Goal: Task Accomplishment & Management: Complete application form

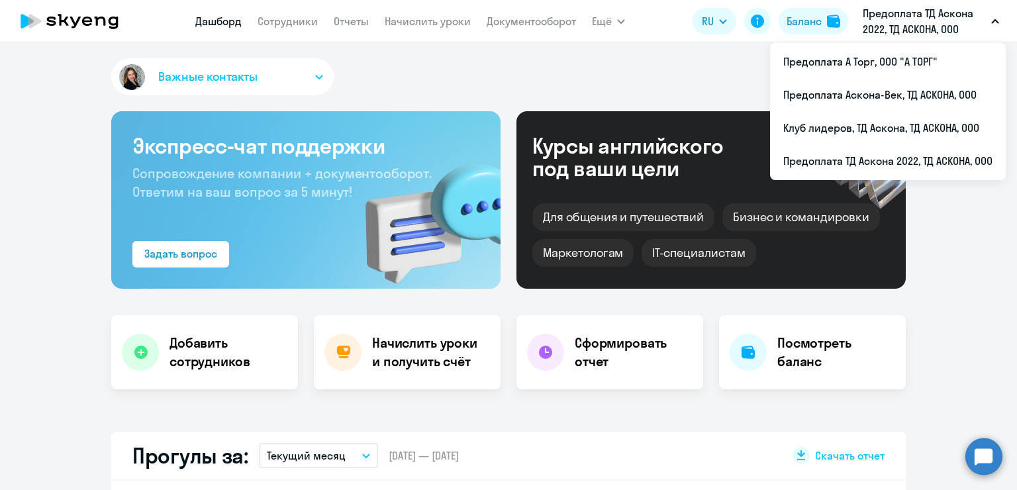
click at [935, 158] on li "Предоплата ТД Аскона 2022, ТД АСКОНА, ООО" at bounding box center [888, 160] width 236 height 33
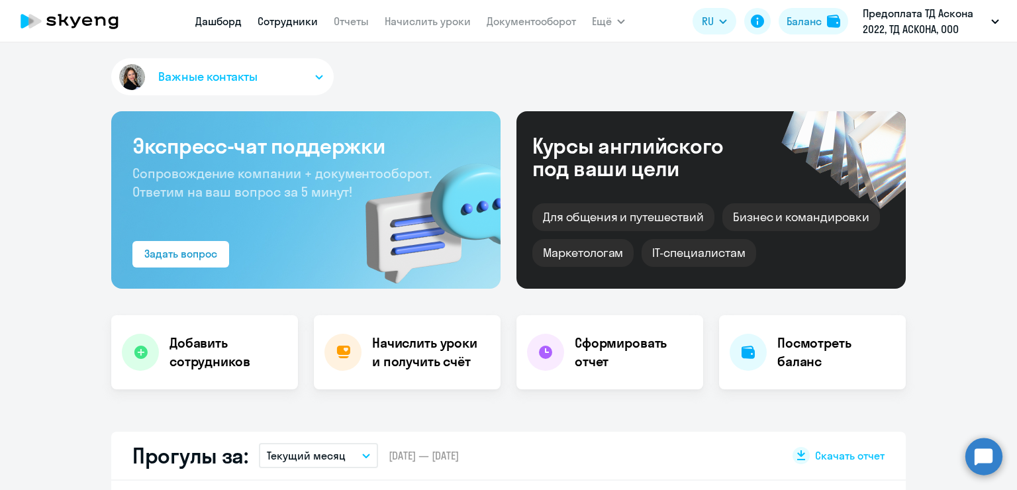
select select "30"
click at [308, 26] on link "Сотрудники" at bounding box center [288, 21] width 60 height 13
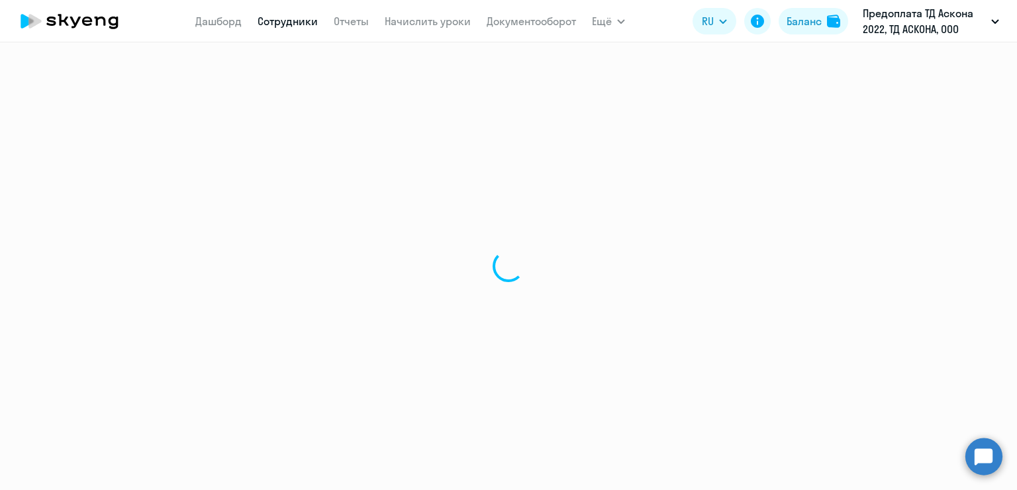
select select "30"
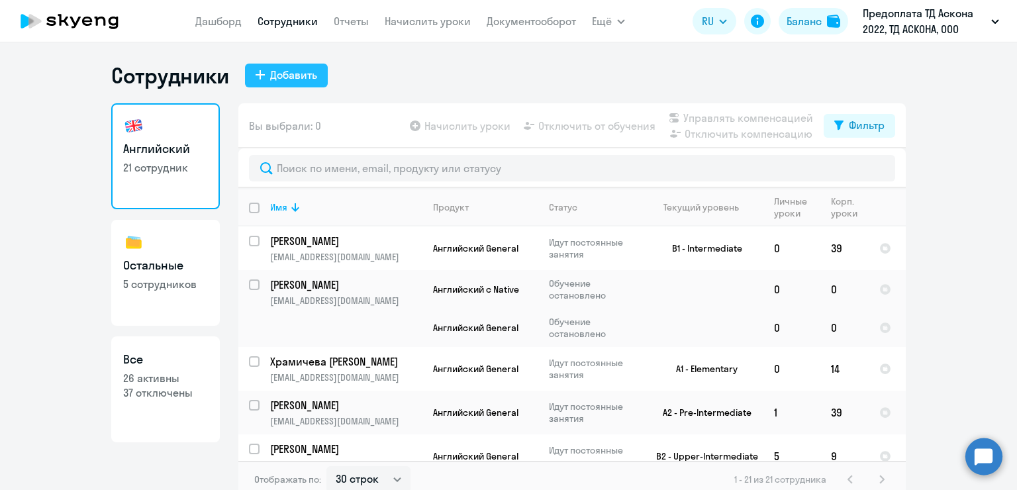
click at [283, 83] on button "Добавить" at bounding box center [286, 76] width 83 height 24
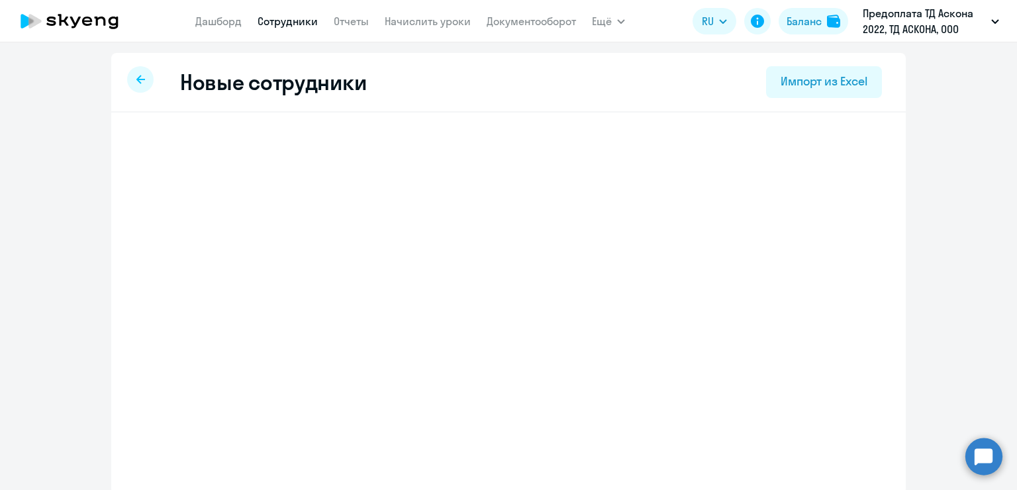
select select "english_adult_not_native_speaker"
select select "3"
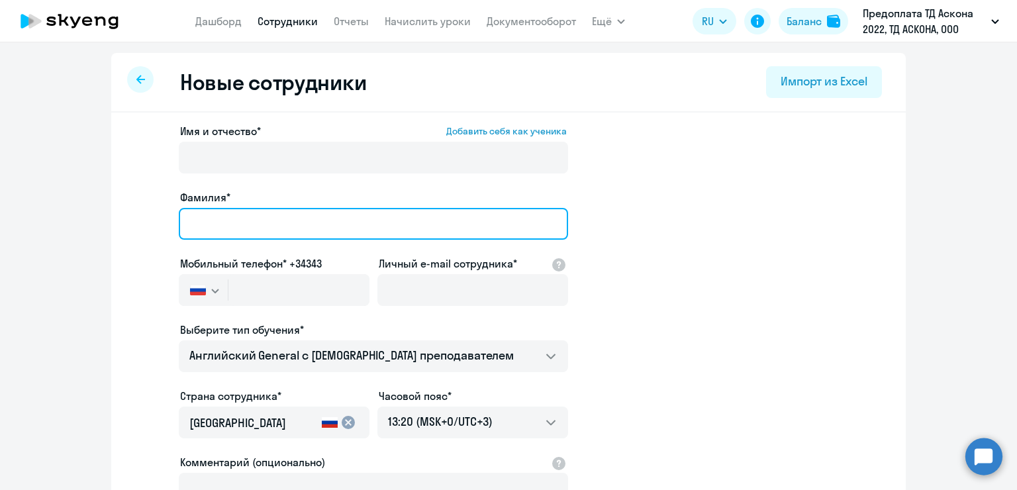
click at [217, 225] on input "Фамилия*" at bounding box center [373, 224] width 389 height 32
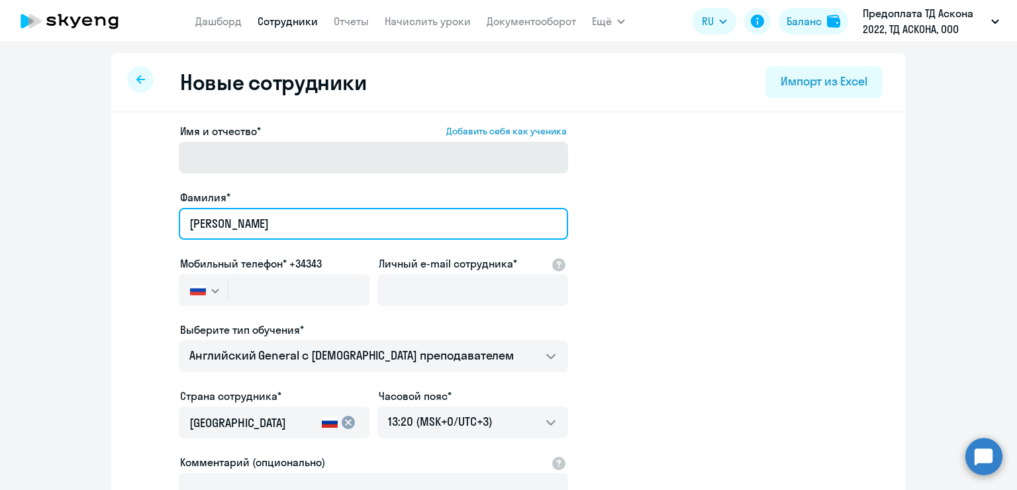
type input "[PERSON_NAME]"
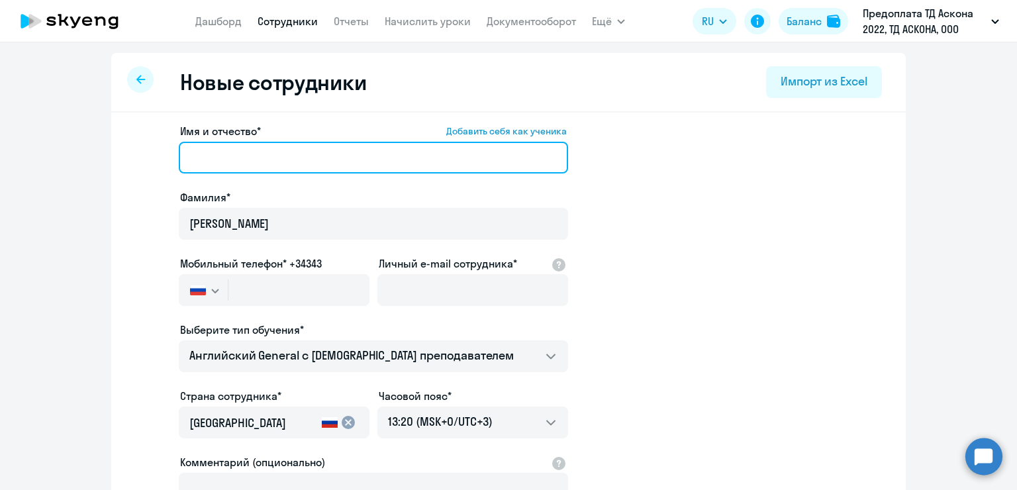
click at [223, 159] on input "Имя и отчество* Добавить себя как ученика" at bounding box center [373, 158] width 389 height 32
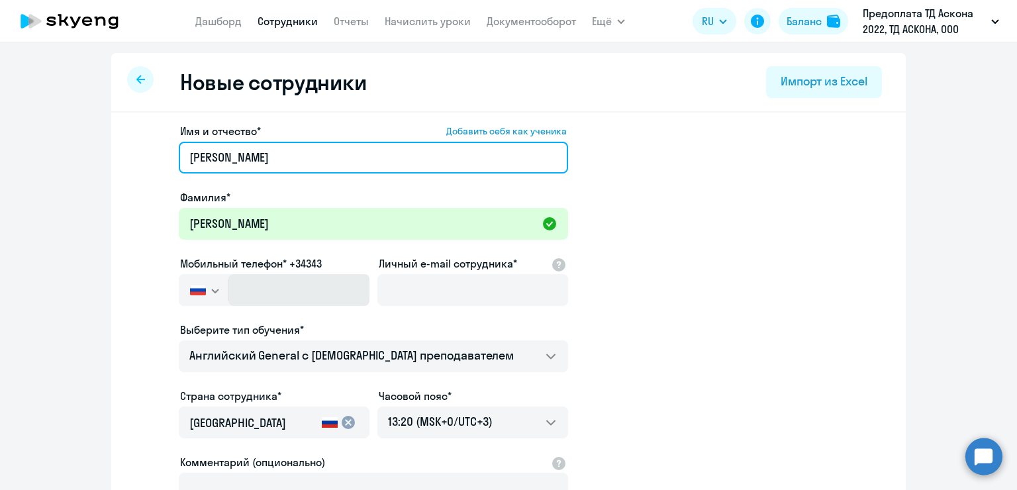
type input "[PERSON_NAME]"
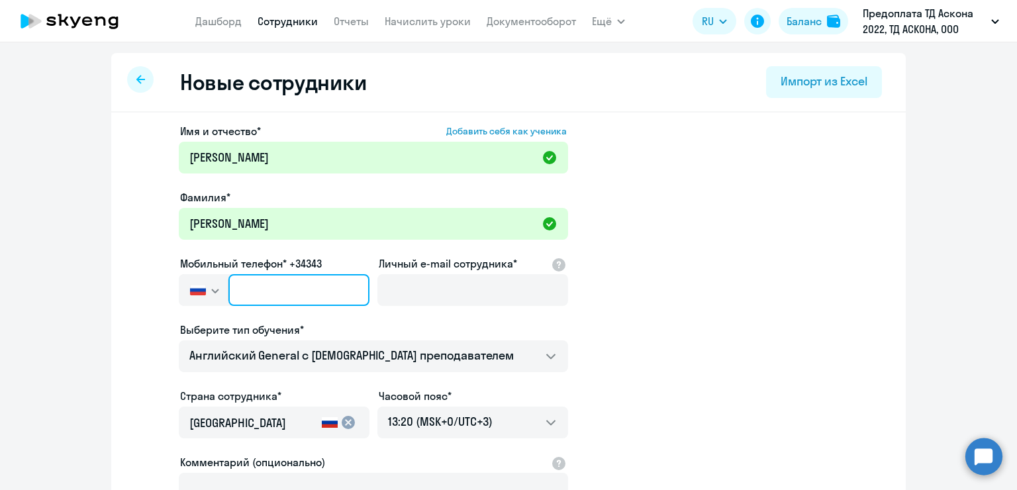
click at [277, 289] on input "text" at bounding box center [299, 290] width 141 height 32
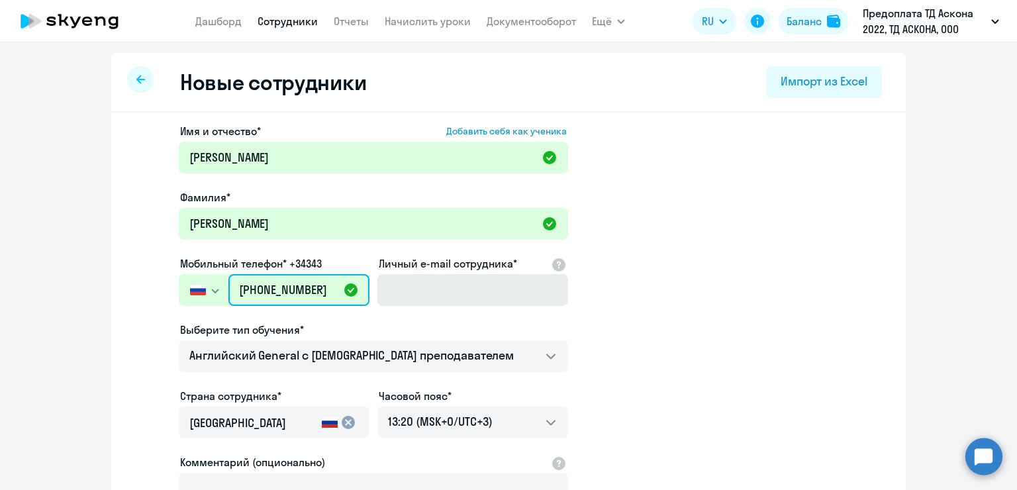
type input "[PHONE_NUMBER]"
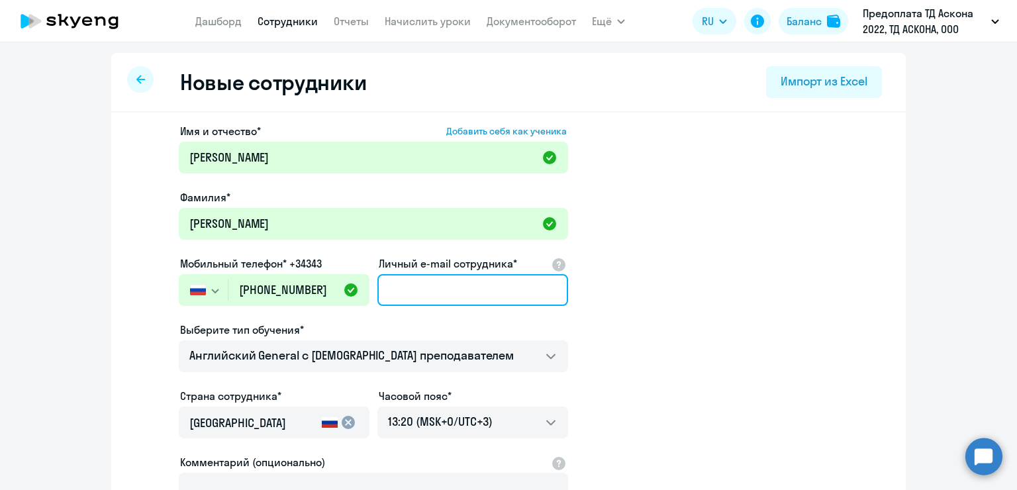
click at [457, 286] on input "Личный e-mail сотрудника*" at bounding box center [473, 290] width 191 height 32
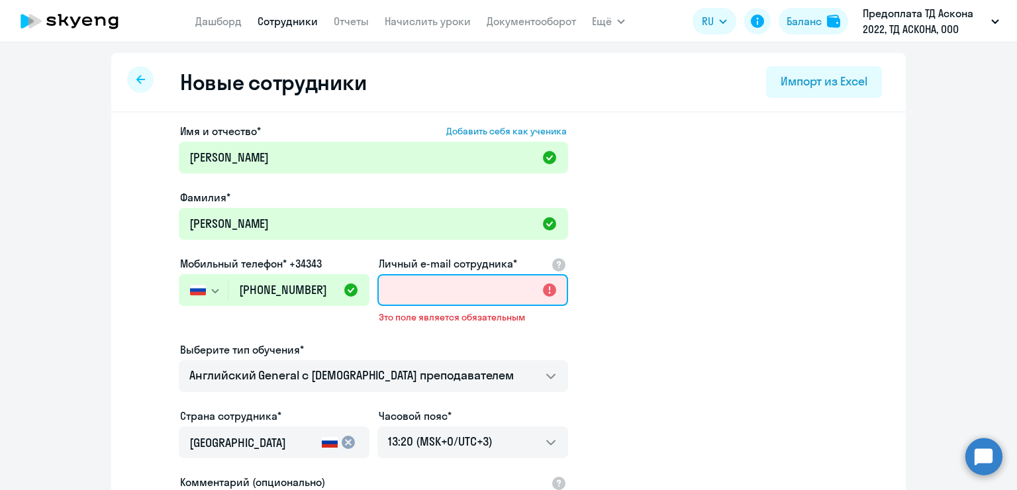
paste input "[EMAIL_ADDRESS][DOMAIN_NAME]"
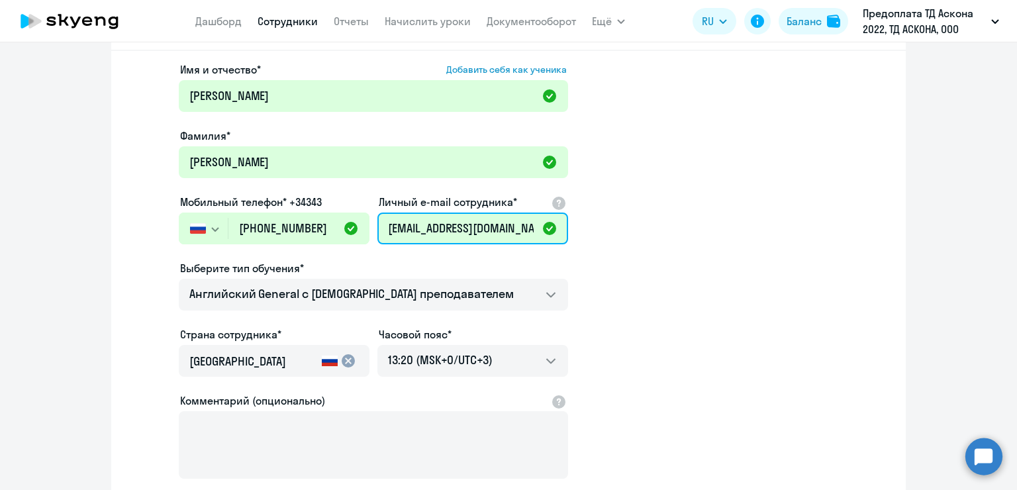
scroll to position [132, 0]
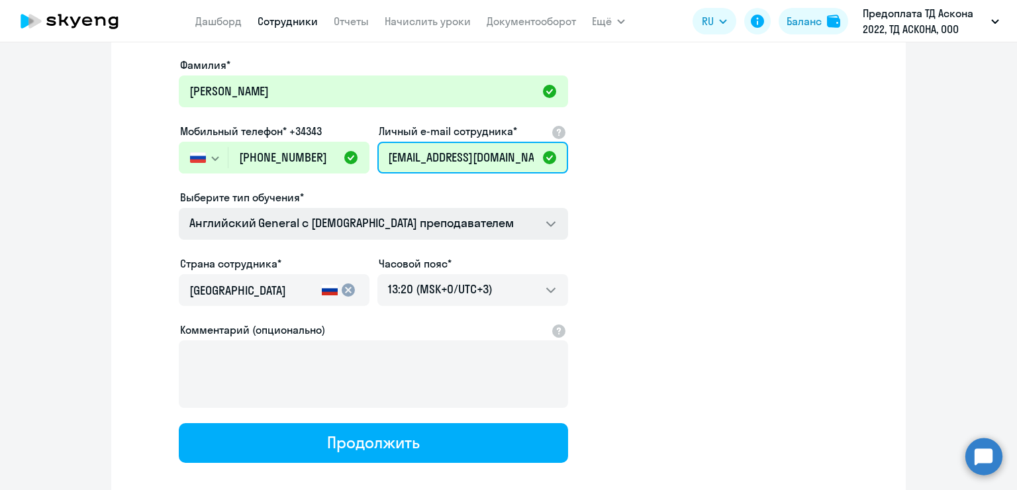
type input "[EMAIL_ADDRESS][DOMAIN_NAME]"
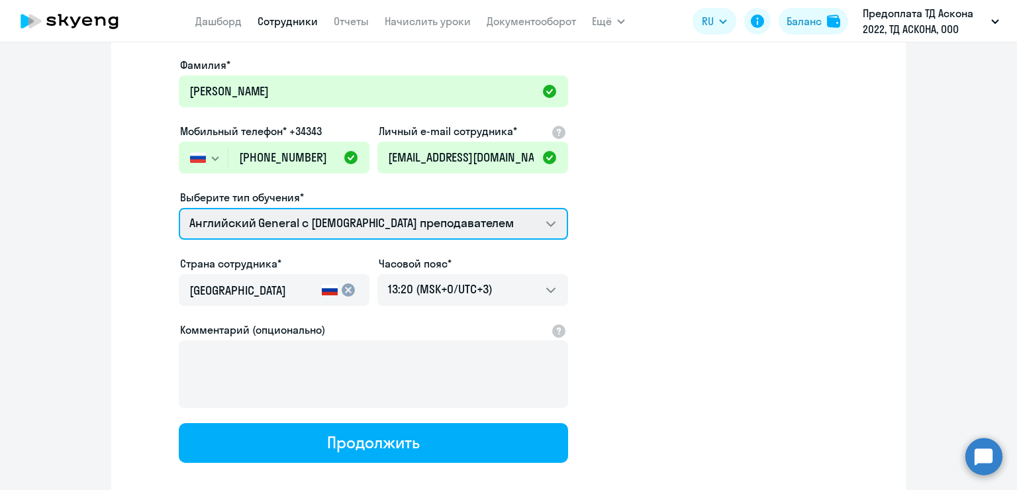
click at [556, 229] on select "Talks 15 минутные разговоры на английском Screening Test Премиум [DEMOGRAPHIC_D…" at bounding box center [373, 224] width 389 height 32
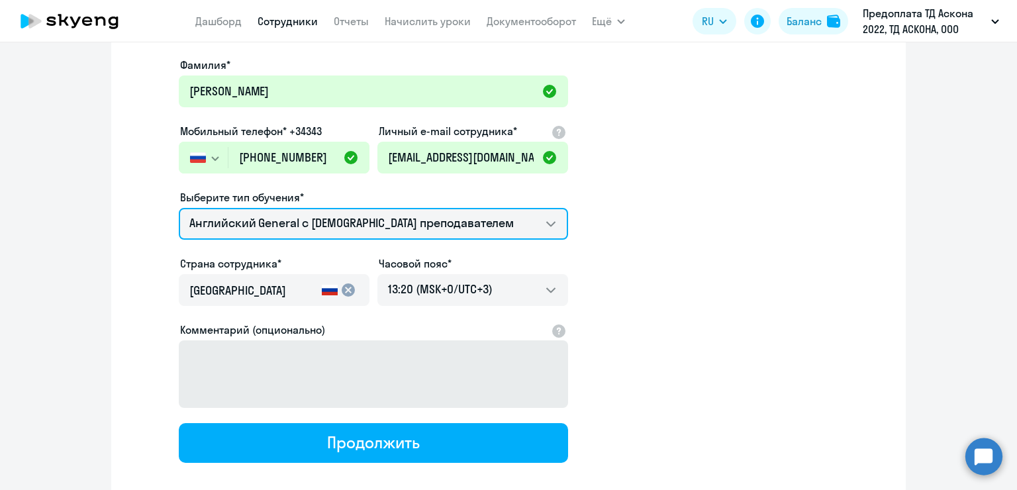
click at [179, 208] on select "Talks 15 минутные разговоры на английском Screening Test Премиум [DEMOGRAPHIC_D…" at bounding box center [373, 224] width 389 height 32
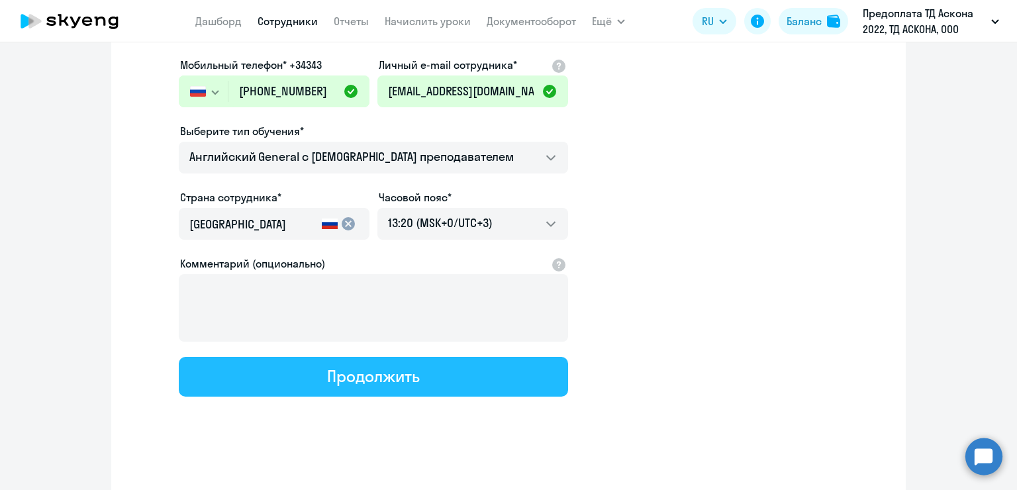
click at [387, 361] on button "Продолжить" at bounding box center [373, 377] width 389 height 40
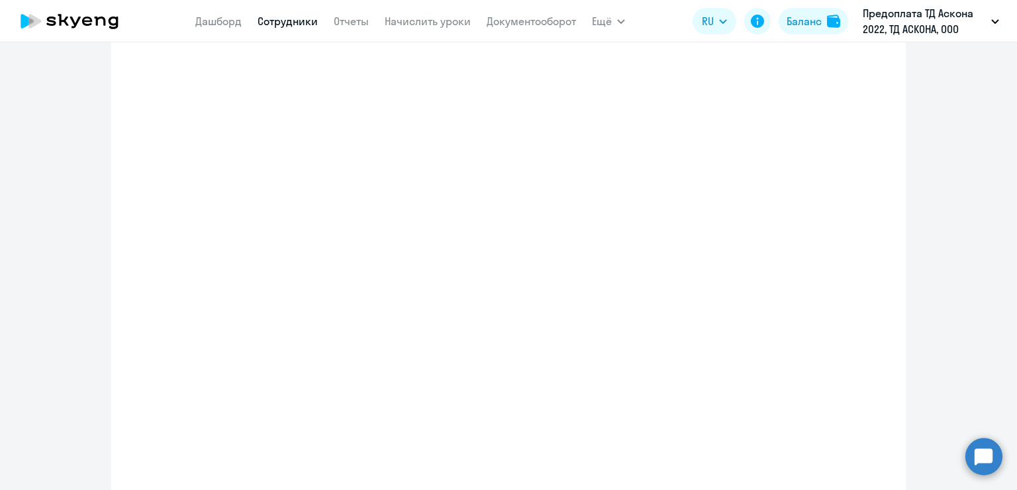
select select "english_adult_not_native_speaker"
select select "3"
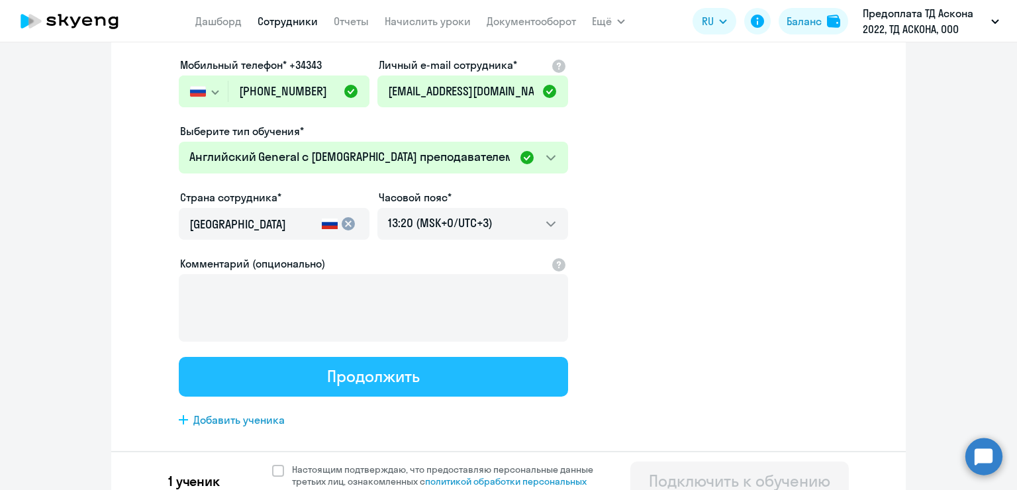
scroll to position [0, 0]
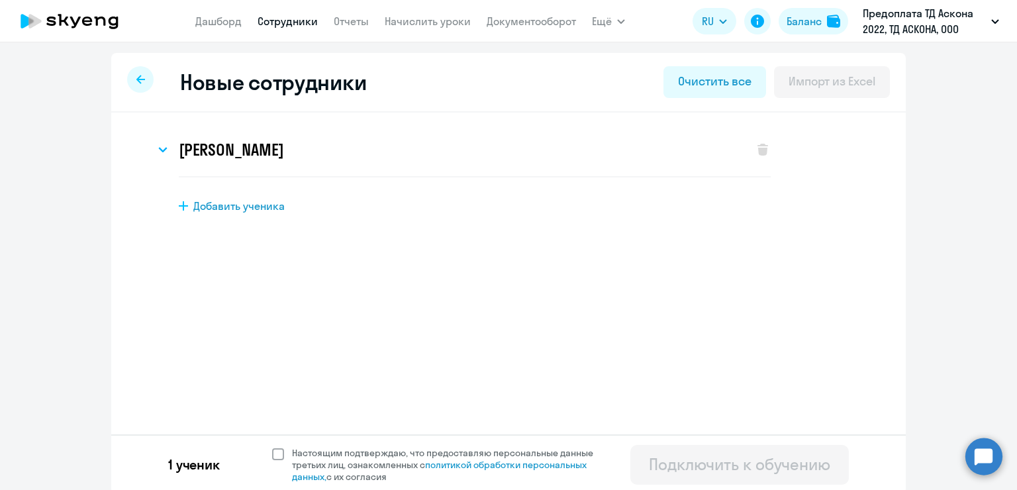
click at [272, 454] on span at bounding box center [278, 454] width 12 height 12
click at [272, 447] on input "Настоящим подтверждаю, что предоставляю персональные данные третьих лиц, ознако…" at bounding box center [272, 446] width 1 height 1
checkbox input "true"
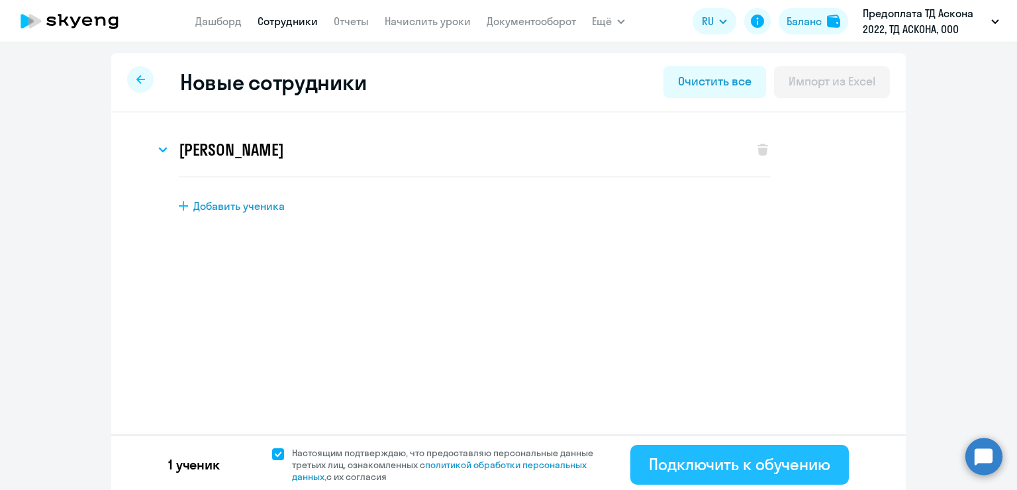
click at [649, 462] on div "Подключить к обучению" at bounding box center [739, 464] width 181 height 21
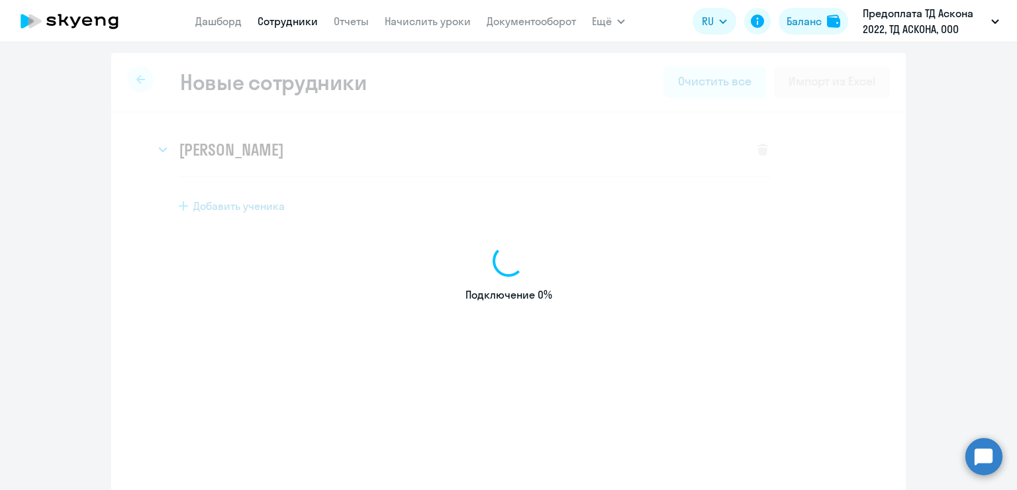
select select "english_adult_not_native_speaker"
select select "3"
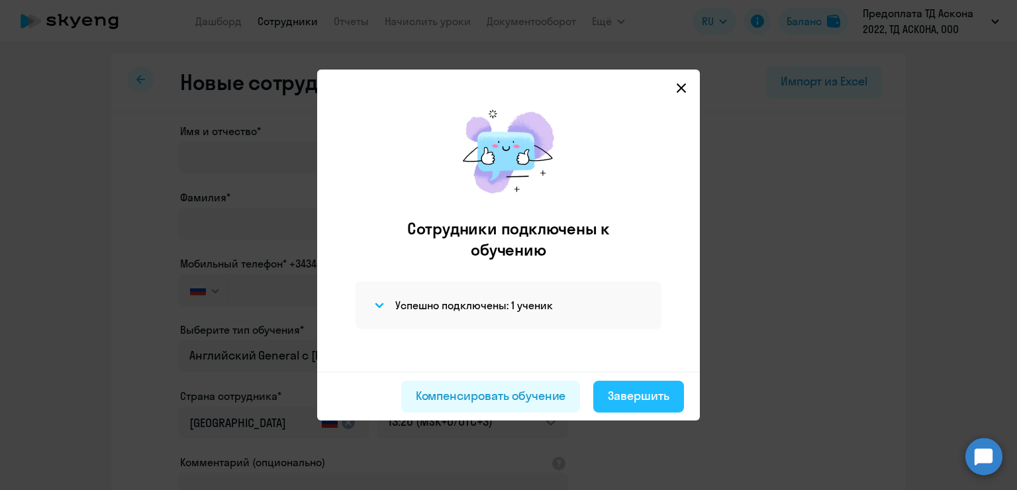
click at [636, 392] on div "Завершить" at bounding box center [639, 395] width 62 height 17
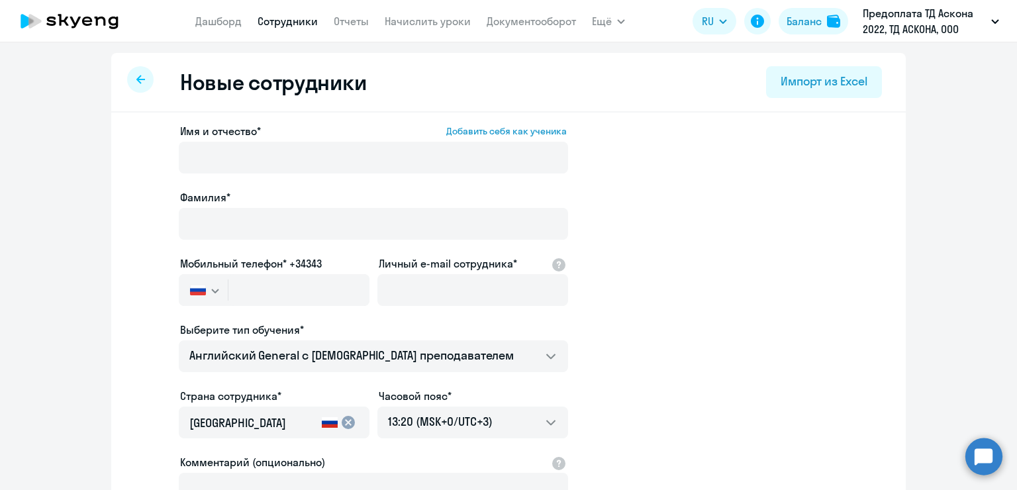
select select "30"
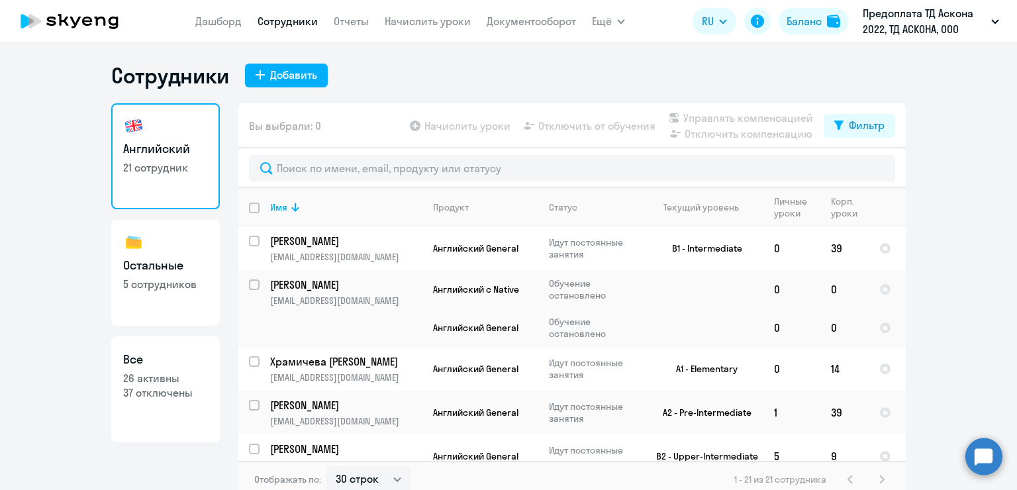
click at [162, 412] on link "Все 26 активны 37 отключены" at bounding box center [165, 389] width 109 height 106
select select "30"
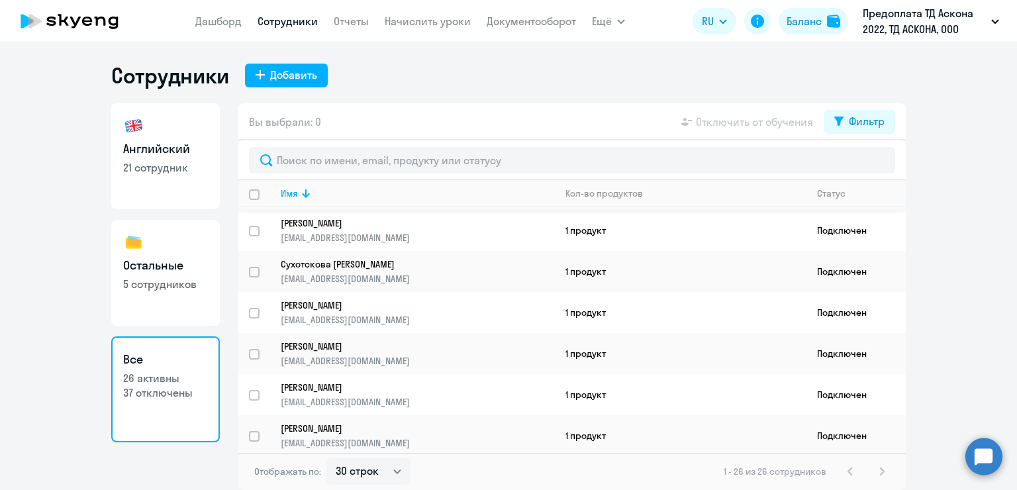
scroll to position [238, 0]
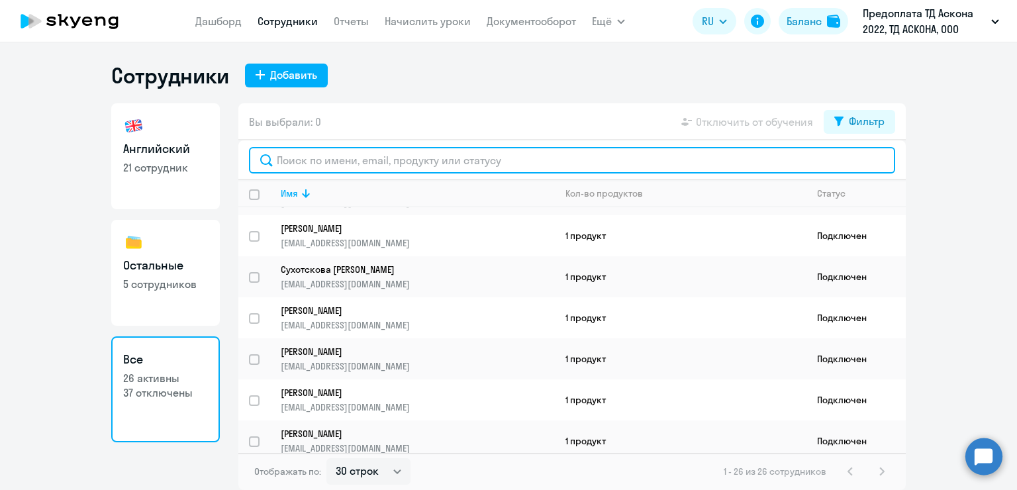
click at [306, 162] on input "text" at bounding box center [572, 160] width 646 height 26
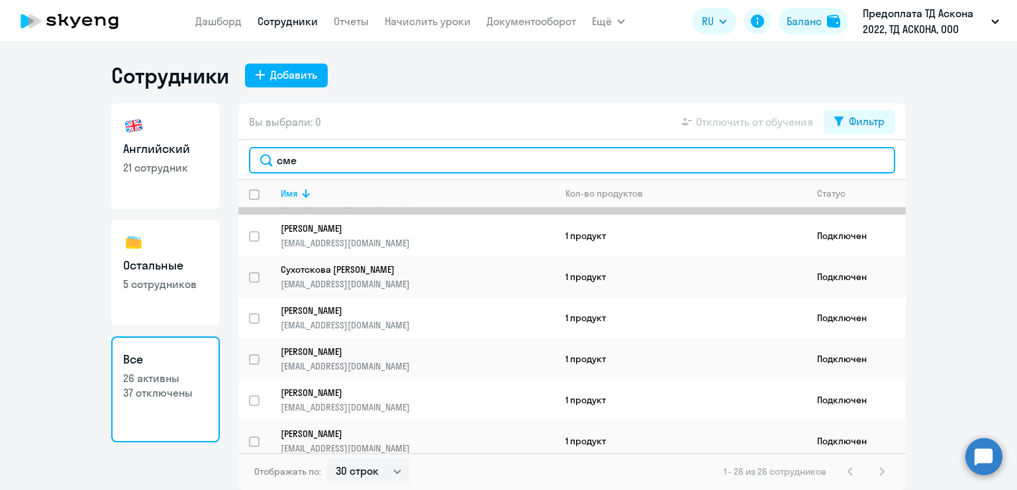
scroll to position [0, 0]
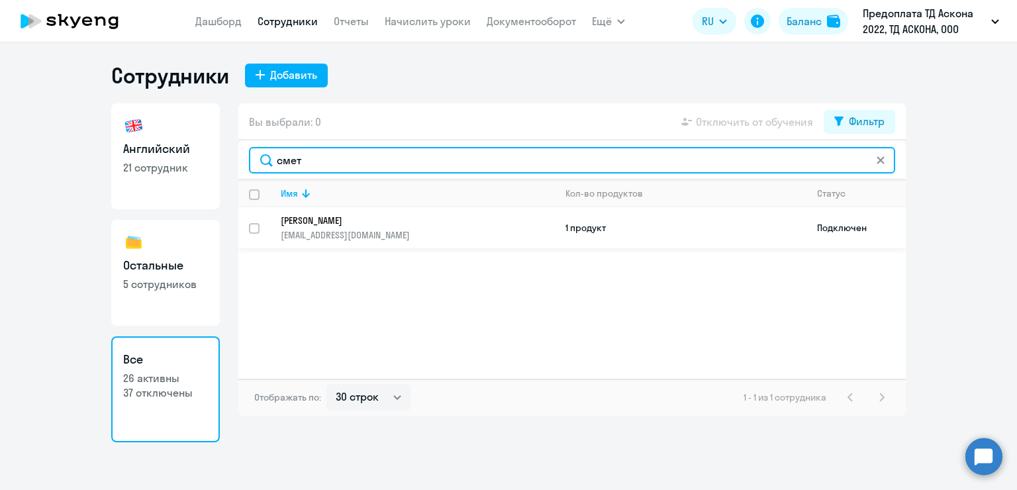
type input "смет"
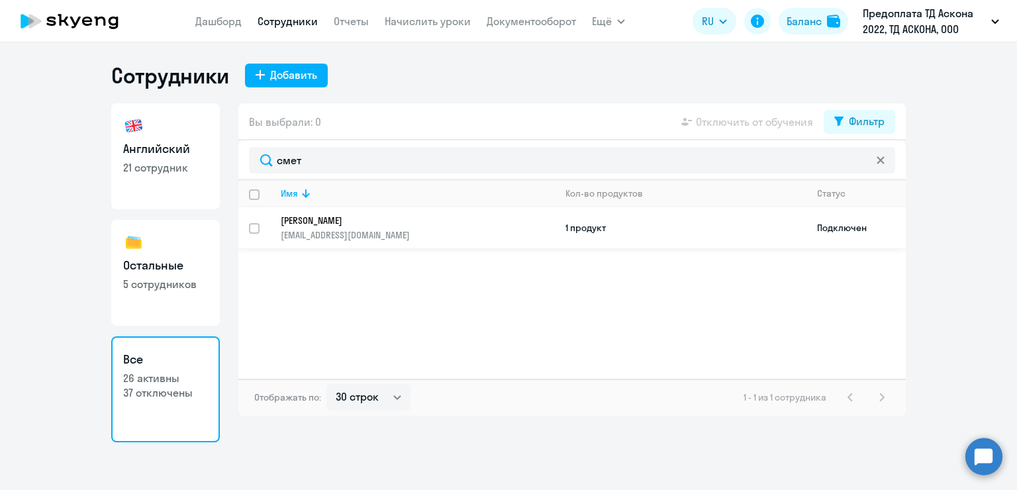
click at [387, 225] on p "[PERSON_NAME]" at bounding box center [409, 221] width 256 height 12
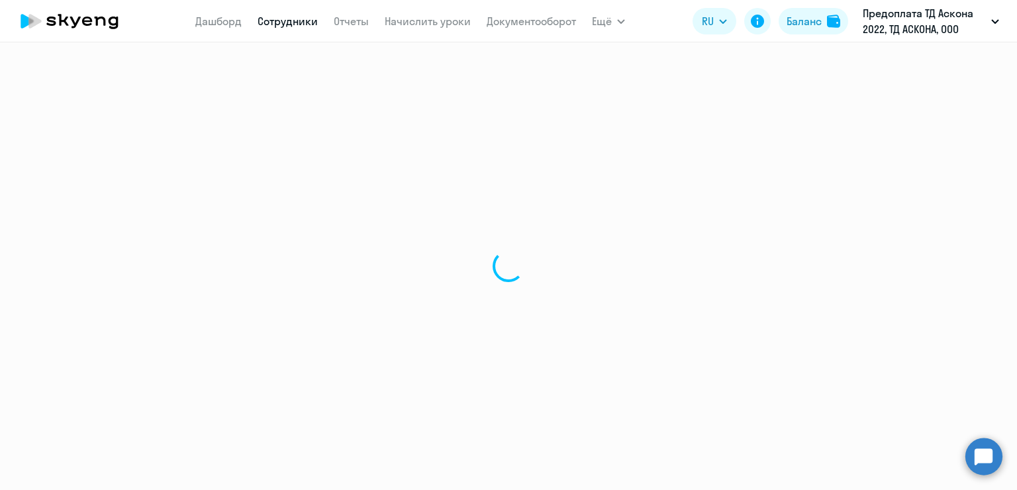
select select "english"
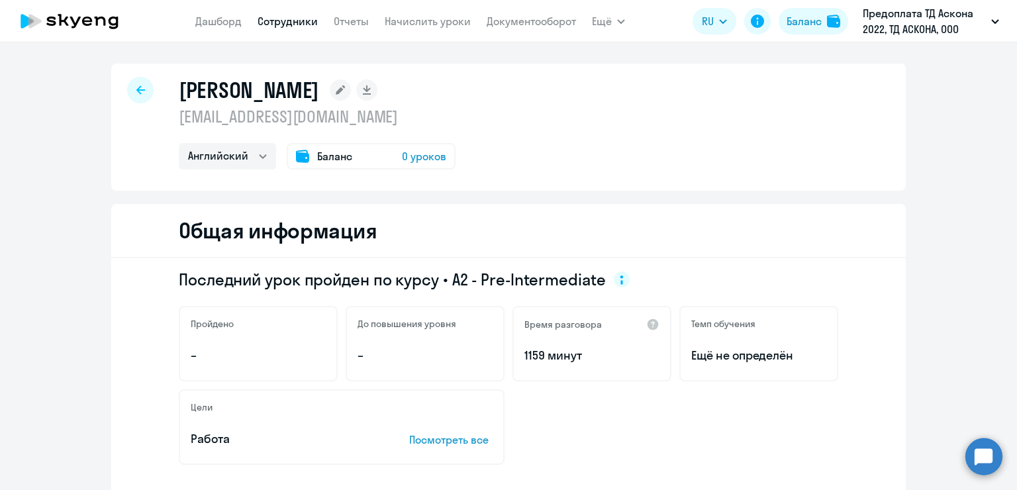
click at [421, 154] on span "0 уроков" at bounding box center [424, 156] width 44 height 16
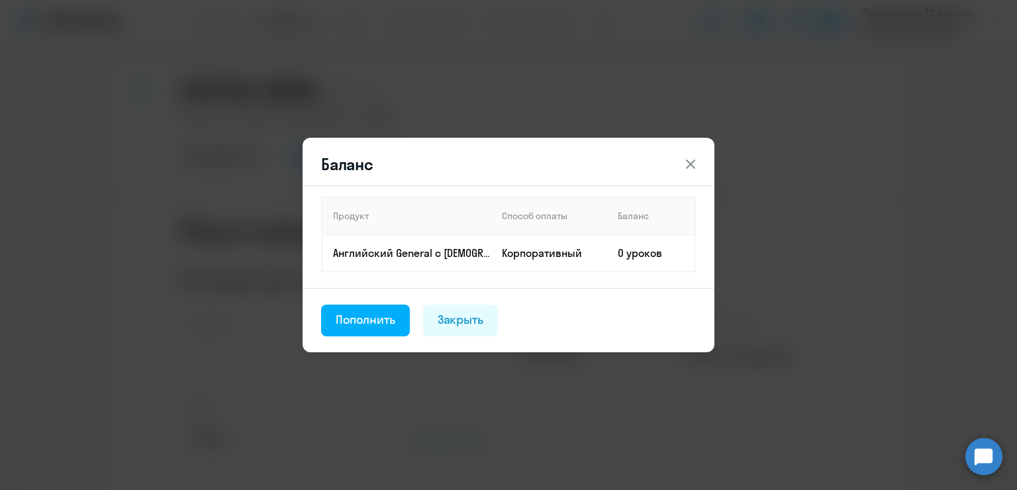
click at [694, 156] on button at bounding box center [691, 164] width 26 height 26
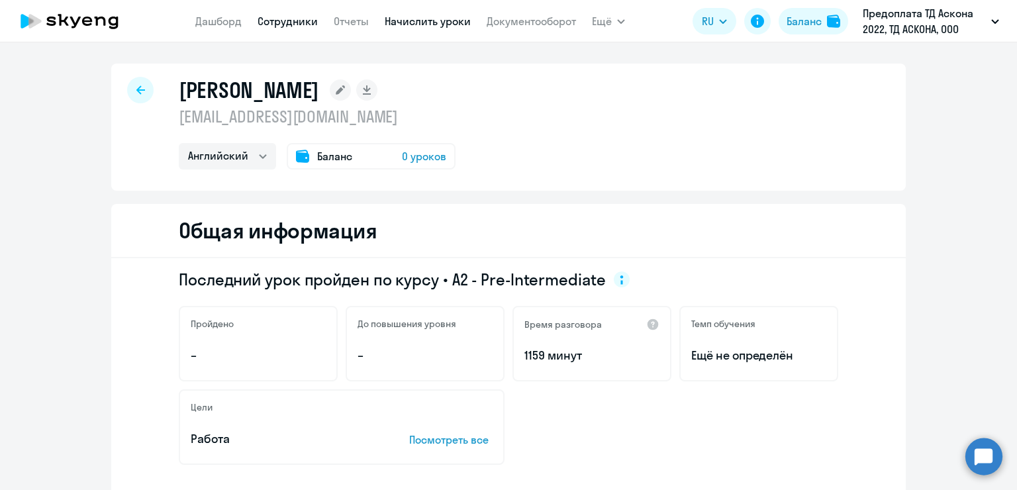
click at [418, 20] on link "Начислить уроки" at bounding box center [428, 21] width 86 height 13
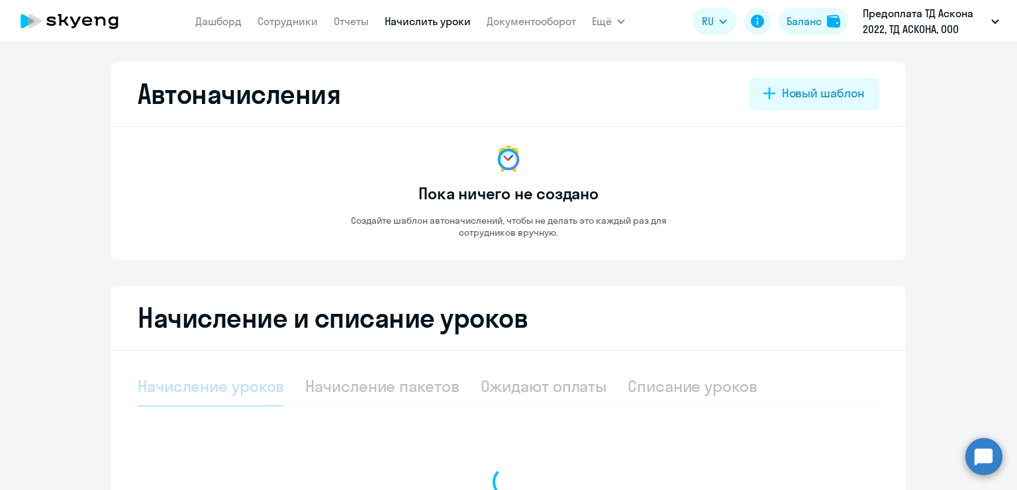
select select "10"
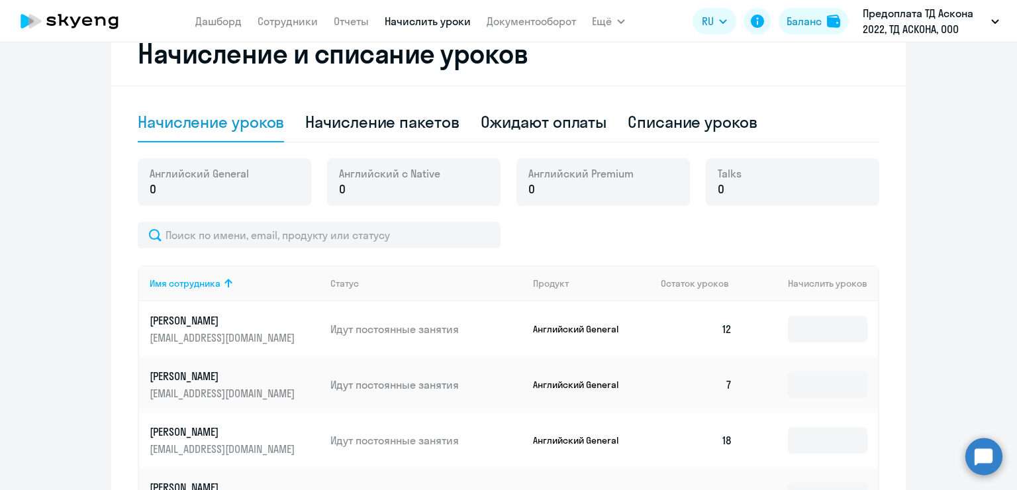
scroll to position [265, 0]
click at [445, 130] on div "Начисление пакетов" at bounding box center [382, 121] width 154 height 21
select select "10"
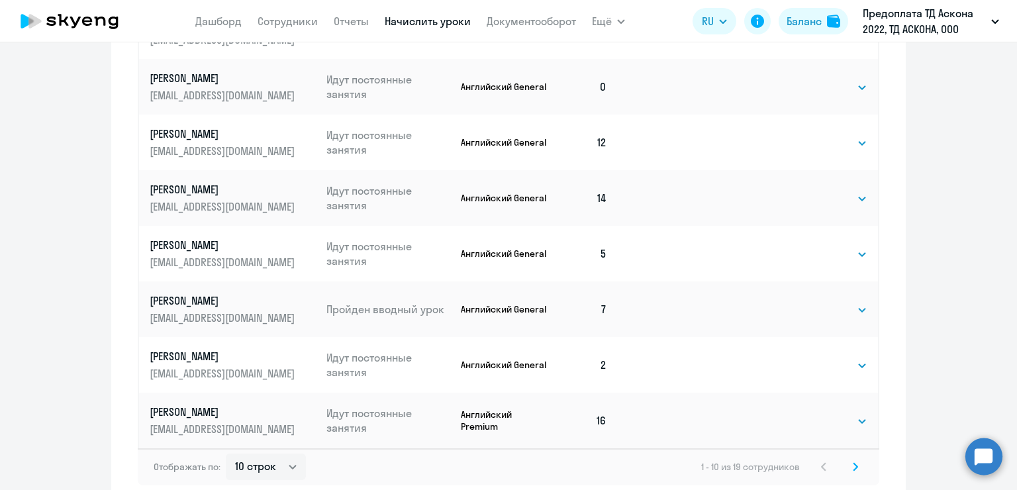
scroll to position [729, 0]
click at [850, 460] on svg-icon at bounding box center [856, 466] width 16 height 16
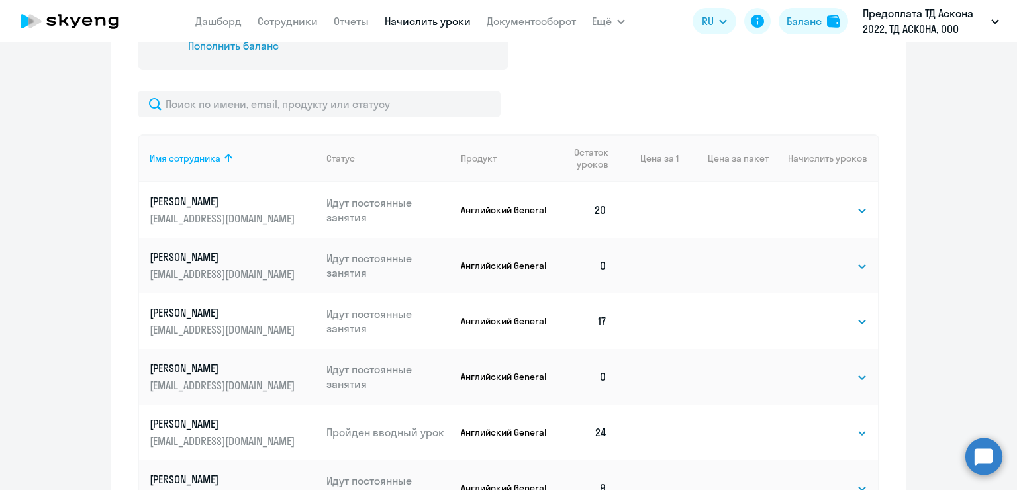
scroll to position [503, 0]
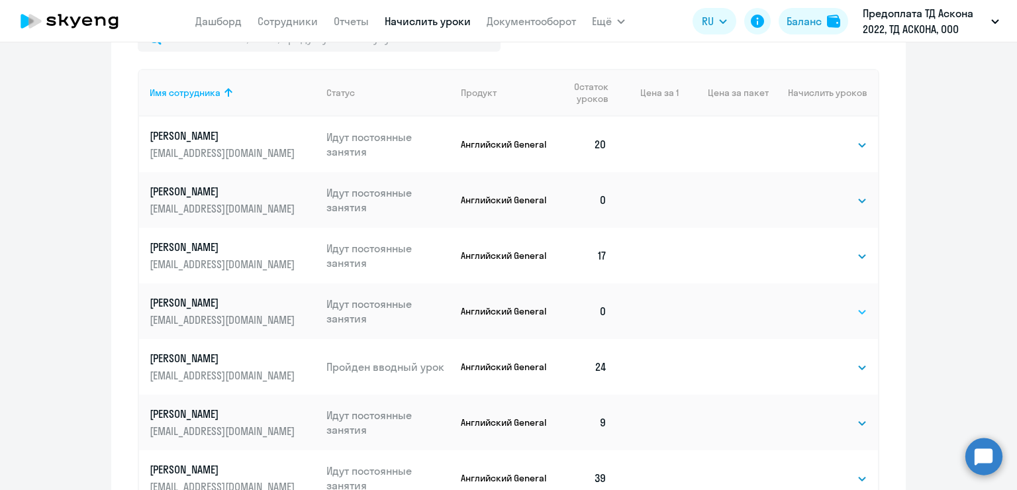
click at [822, 313] on select "Выбрать 4 8 16 32 64 96 128" at bounding box center [840, 312] width 54 height 16
select select "32"
click at [813, 304] on select "Выбрать 4 8 16 32 64 96 128" at bounding box center [840, 312] width 54 height 16
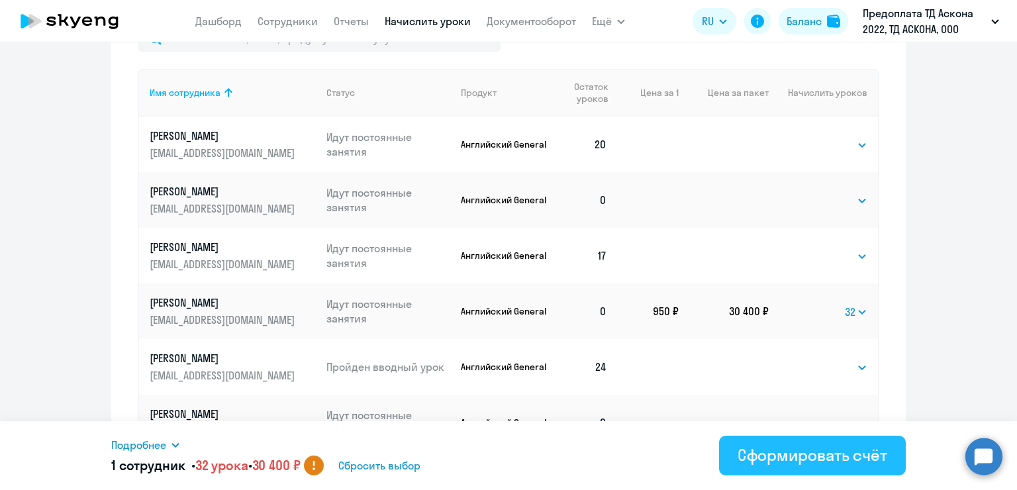
click at [778, 454] on div "Сформировать счёт" at bounding box center [813, 454] width 150 height 21
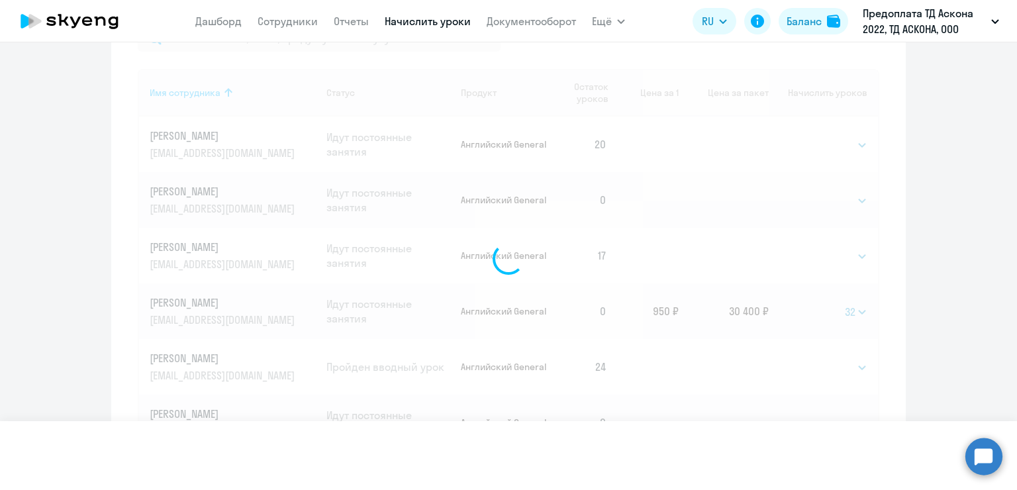
select select
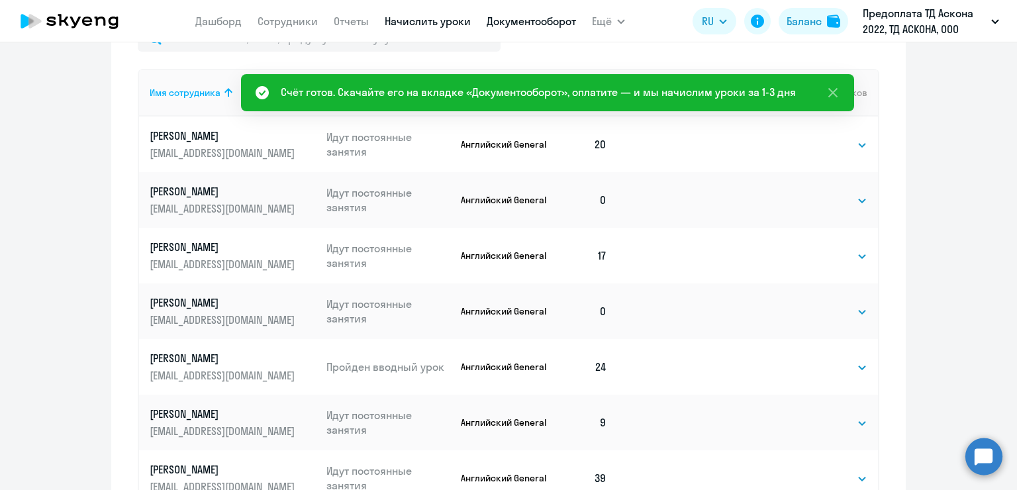
click at [520, 26] on link "Документооборот" at bounding box center [531, 21] width 89 height 13
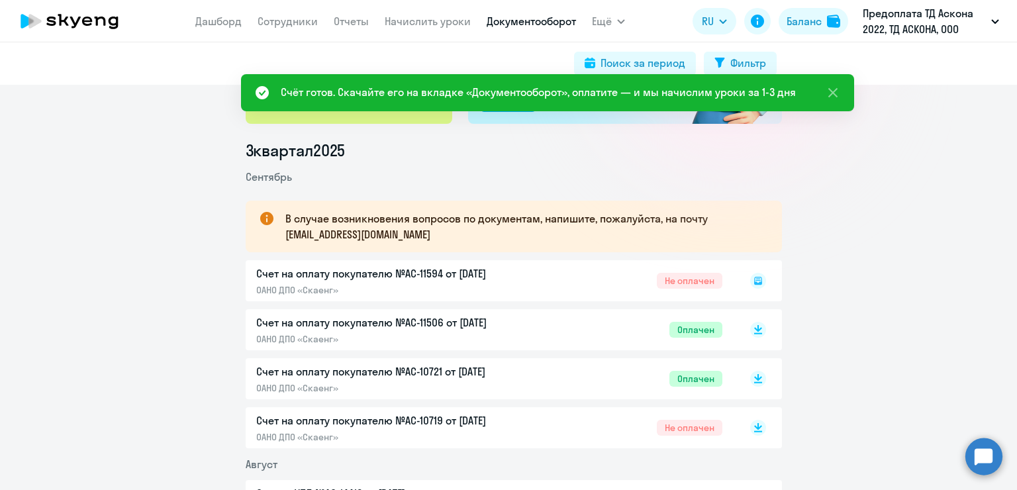
scroll to position [132, 0]
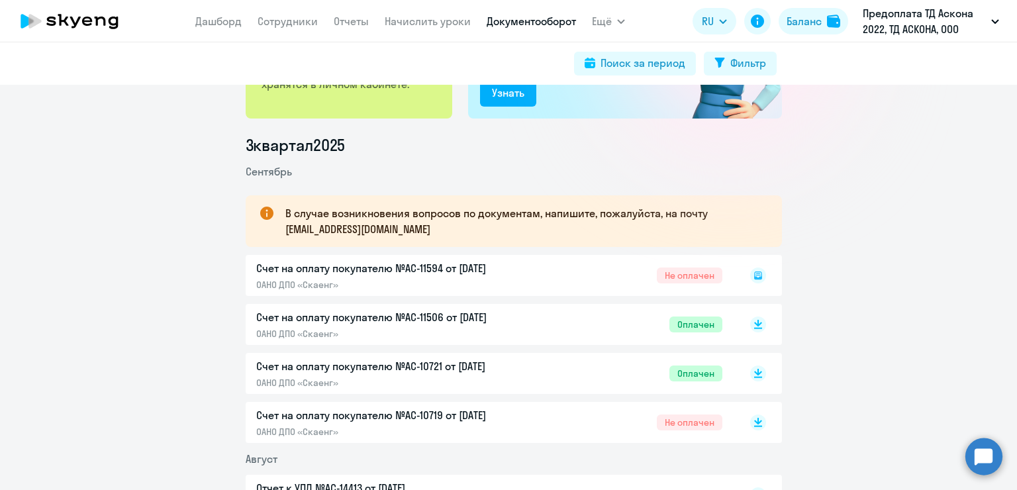
click at [756, 276] on icon at bounding box center [758, 275] width 5 height 1
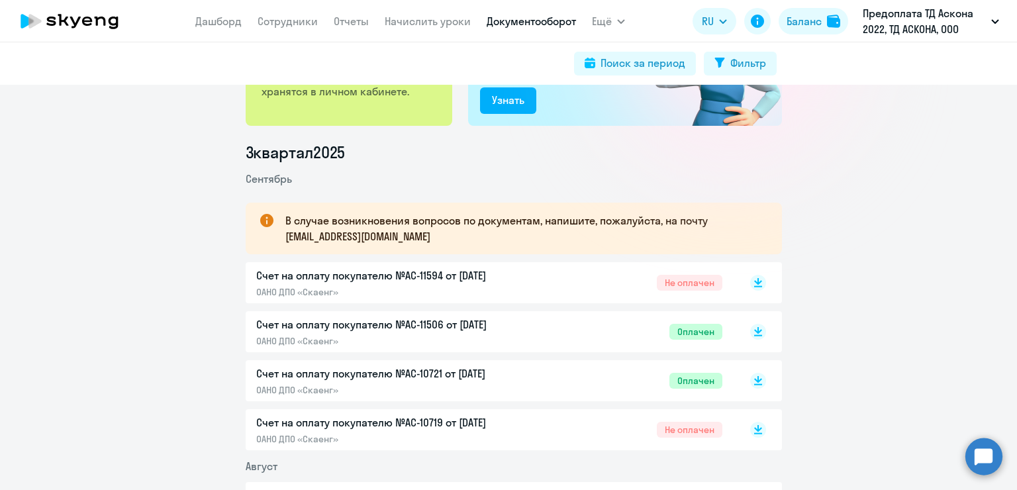
scroll to position [132, 0]
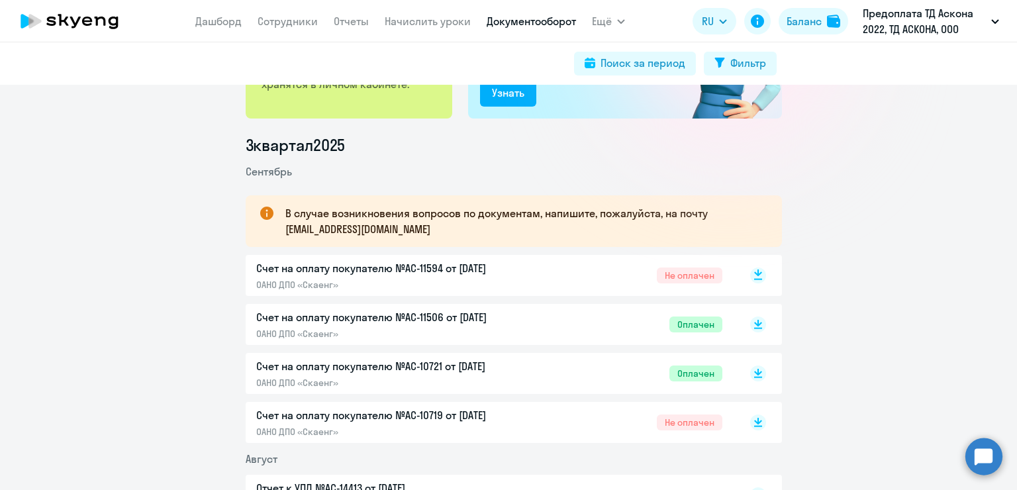
click at [754, 275] on icon at bounding box center [758, 273] width 8 height 7
